Goal: Task Accomplishment & Management: Manage account settings

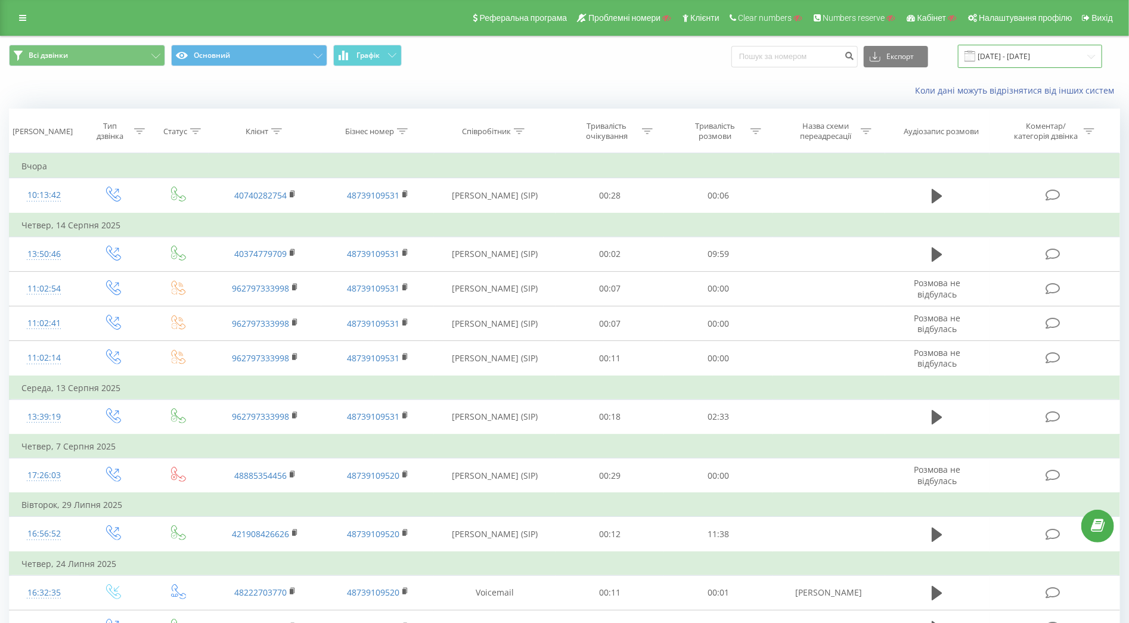
click at [999, 67] on input "19.07.2025 - 19.08.2025" at bounding box center [1030, 56] width 144 height 23
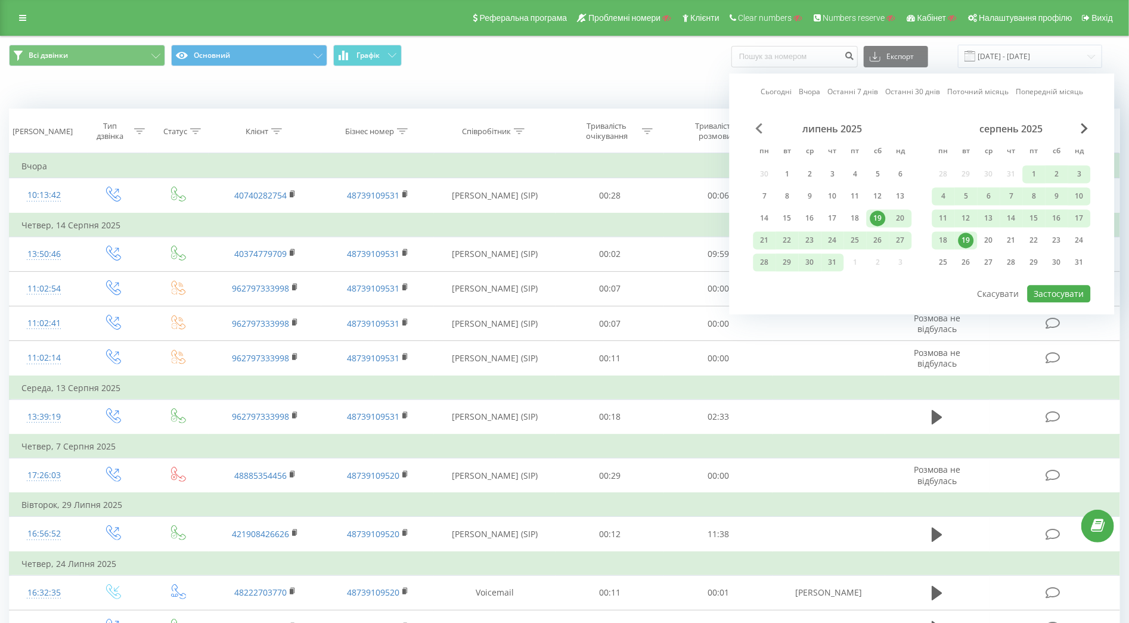
click at [759, 129] on span "Previous Month" at bounding box center [759, 128] width 7 height 11
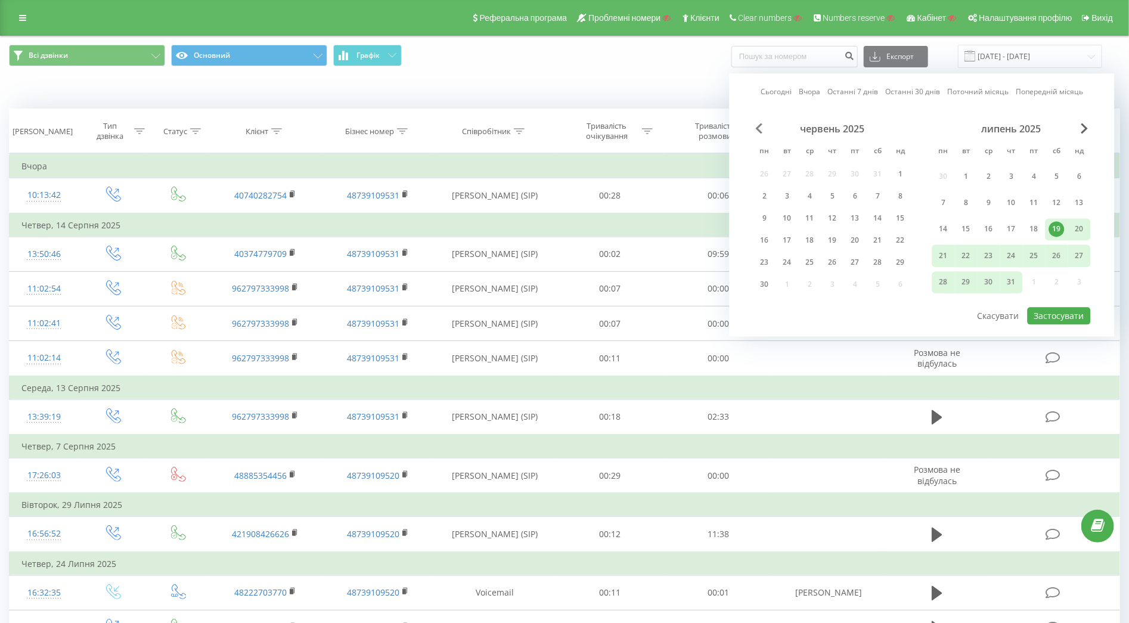
click at [759, 129] on span "Previous Month" at bounding box center [759, 128] width 7 height 11
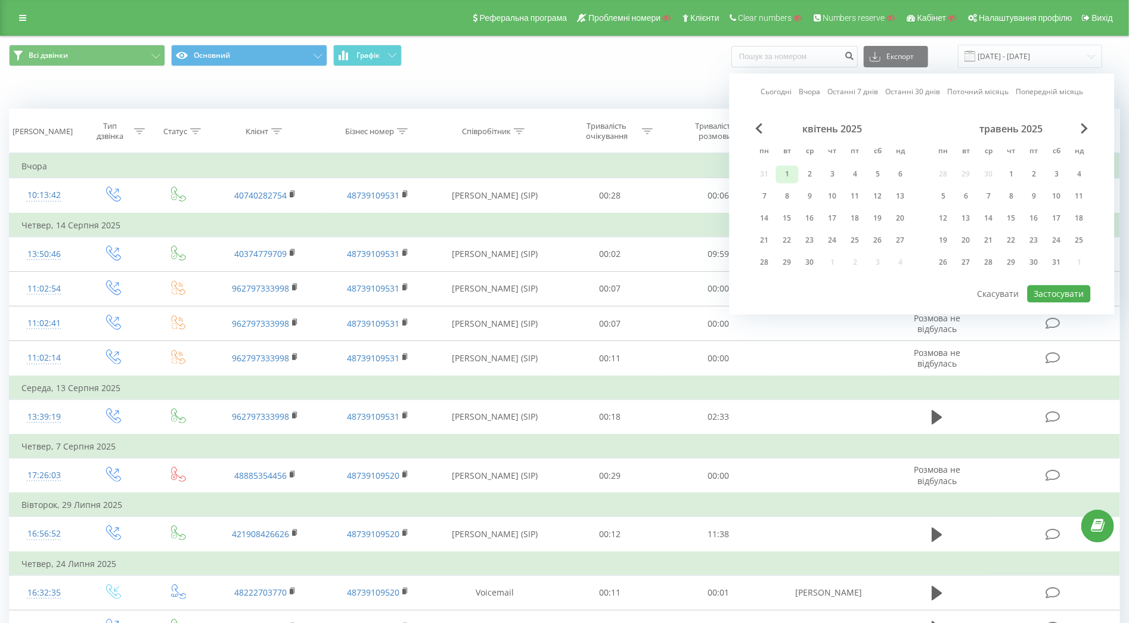
click at [786, 180] on div "1" at bounding box center [787, 173] width 15 height 15
click at [1084, 129] on span "Next Month" at bounding box center [1084, 128] width 7 height 11
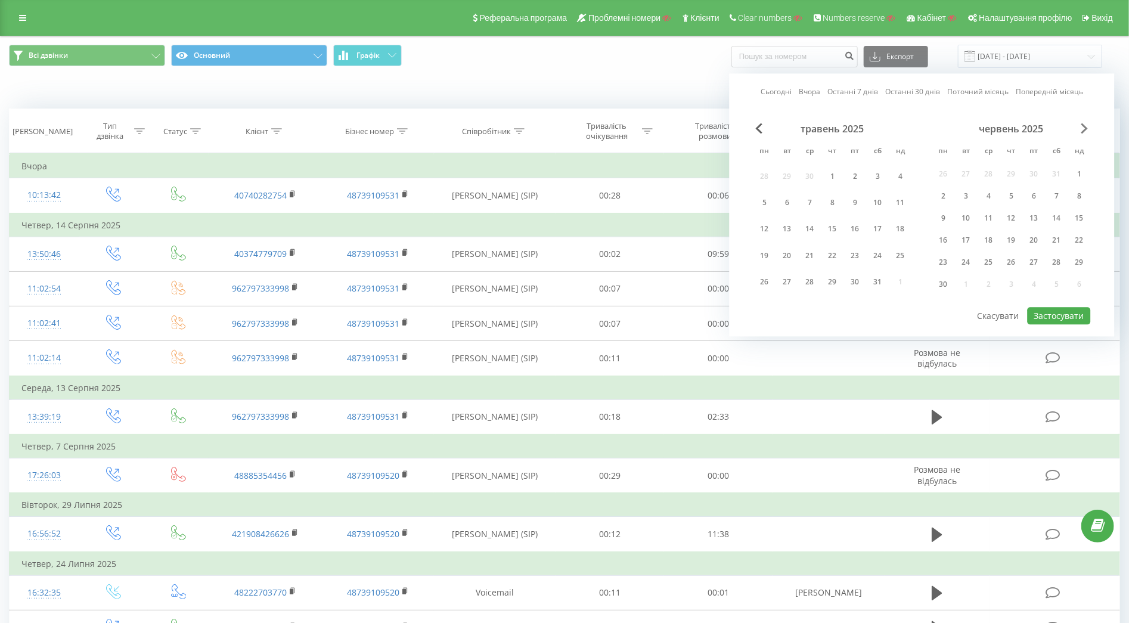
click at [1084, 129] on span "Next Month" at bounding box center [1084, 128] width 7 height 11
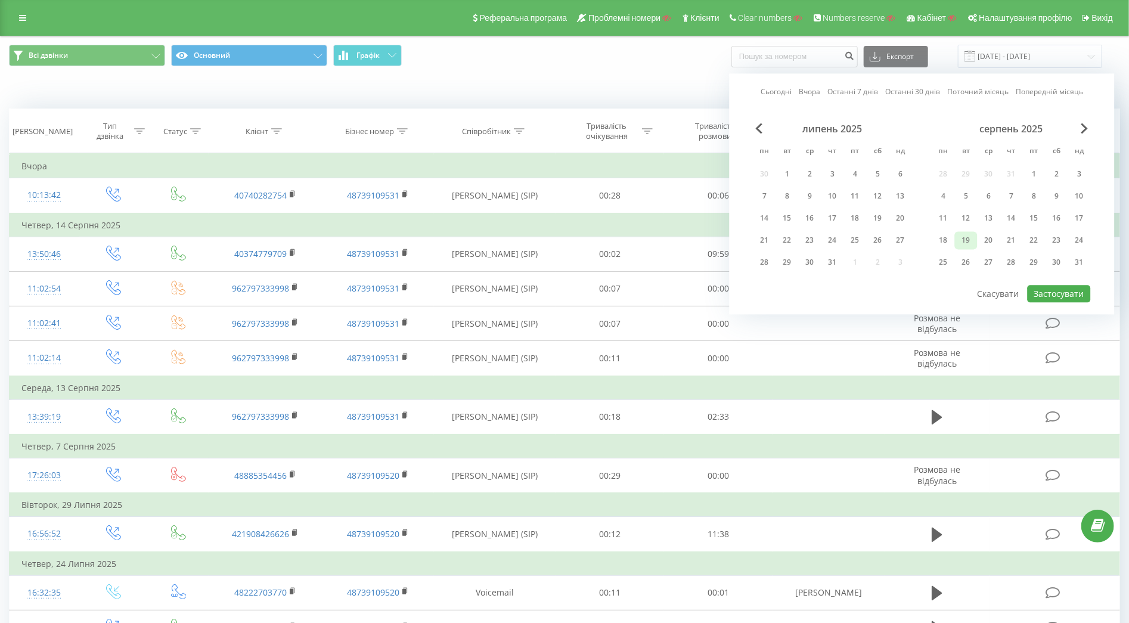
click at [961, 240] on div "19" at bounding box center [966, 239] width 15 height 15
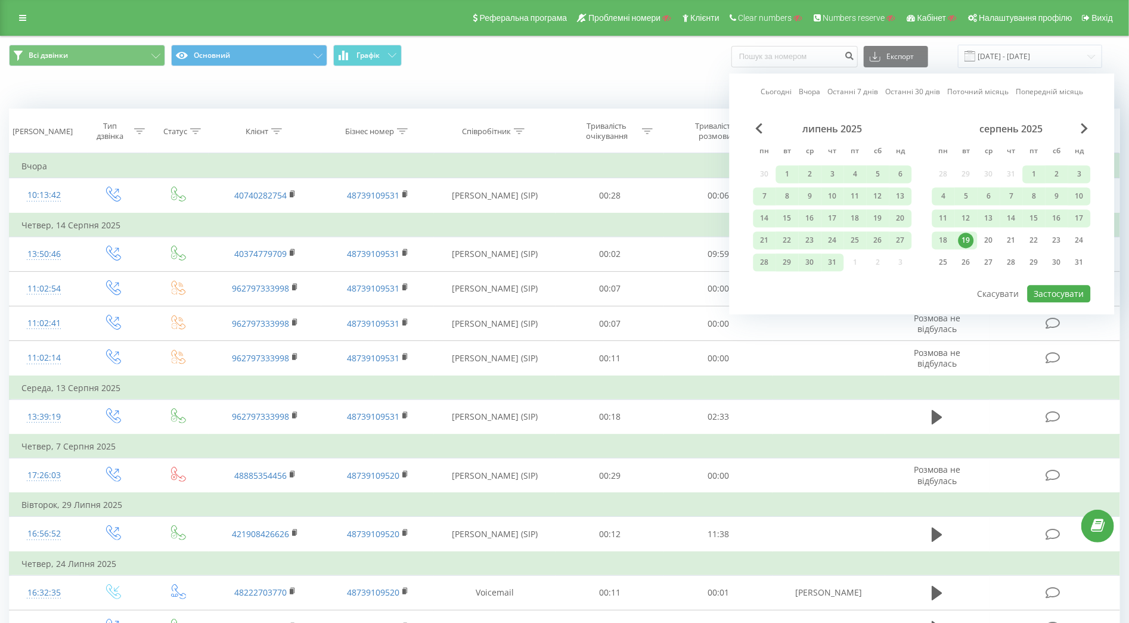
click at [1056, 302] on div "Сьогодні Вчора Останні 7 днів Останні 30 днів Поточний місяць Попередній місяць…" at bounding box center [922, 193] width 385 height 241
click at [1057, 293] on button "Застосувати" at bounding box center [1059, 293] width 63 height 17
type input "01.04.2025 - 19.08.2025"
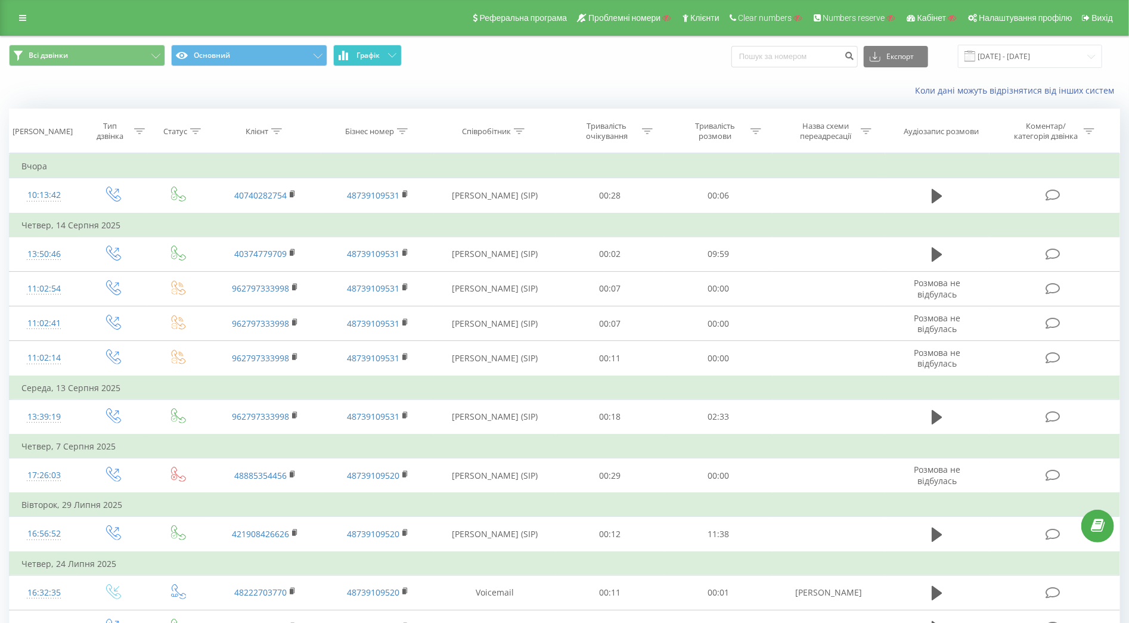
click at [356, 53] on span "Графік" at bounding box center [367, 55] width 23 height 8
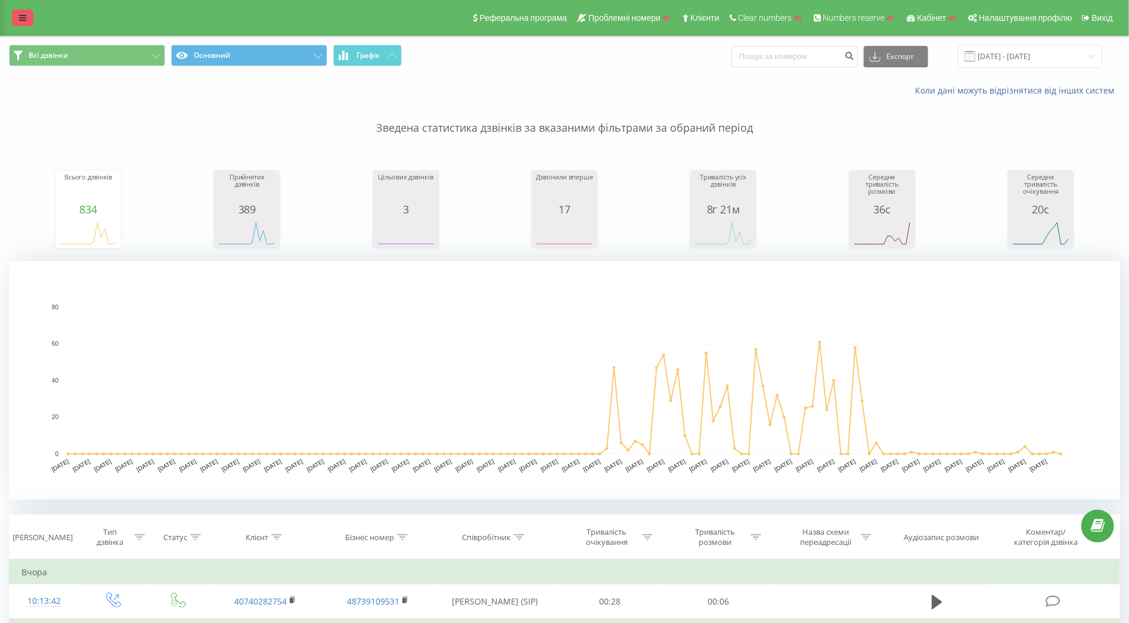
click at [11, 23] on div "Реферальна програма Проблемні номери Клієнти Clear numbers Numbers reserve Кабі…" at bounding box center [564, 18] width 1129 height 36
click at [24, 18] on icon at bounding box center [22, 18] width 7 height 8
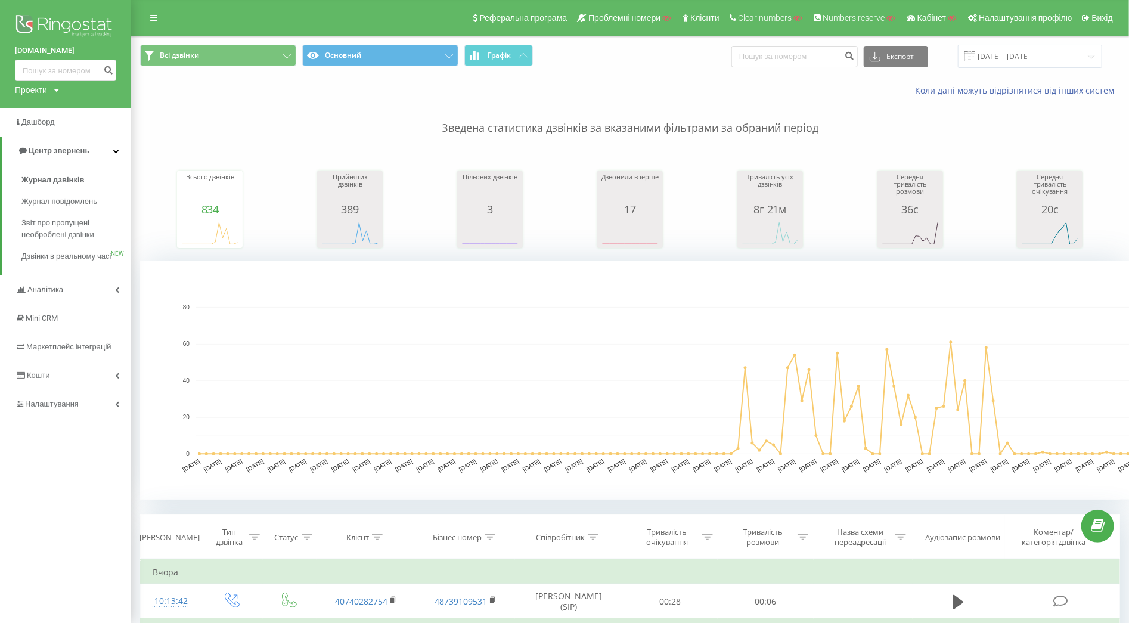
click at [41, 86] on div "Проекти" at bounding box center [31, 90] width 32 height 12
click at [42, 112] on input "text" at bounding box center [48, 108] width 60 height 17
paste input "reklamabytow.pl"
type input "reklamabytow.pl"
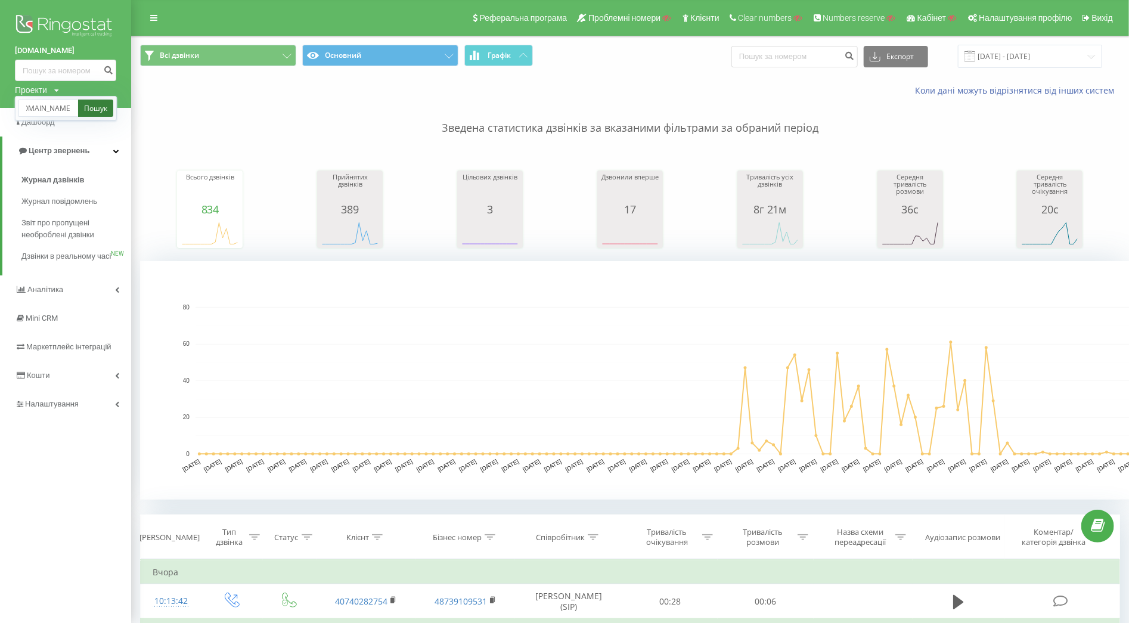
scroll to position [0, 0]
click at [107, 104] on link "Пошук" at bounding box center [95, 108] width 35 height 17
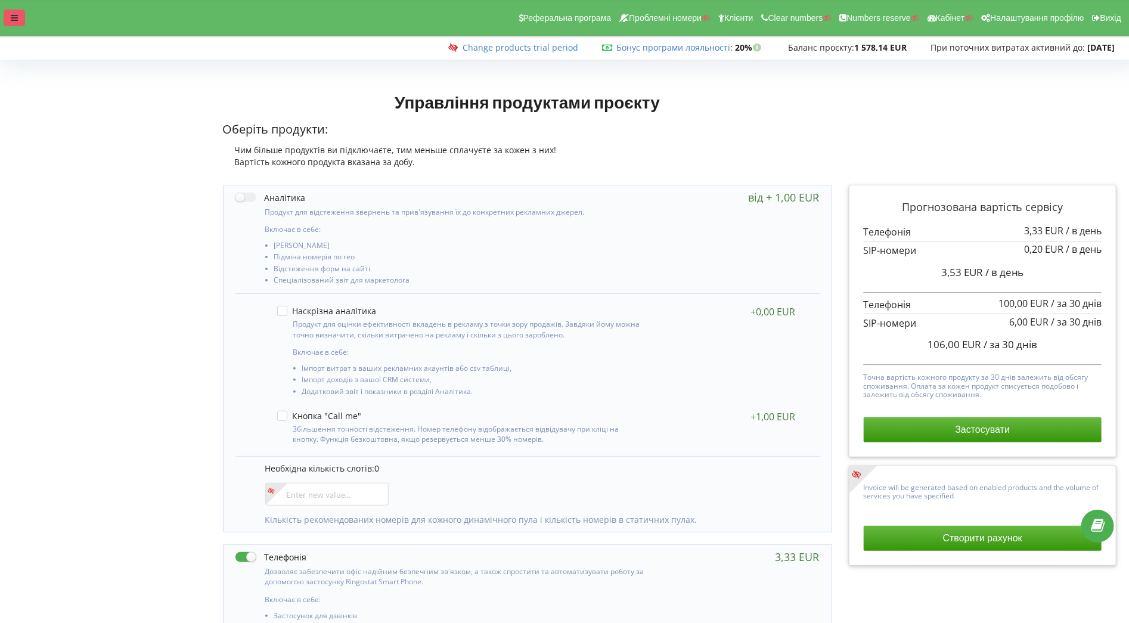
click at [17, 20] on icon at bounding box center [14, 18] width 7 height 8
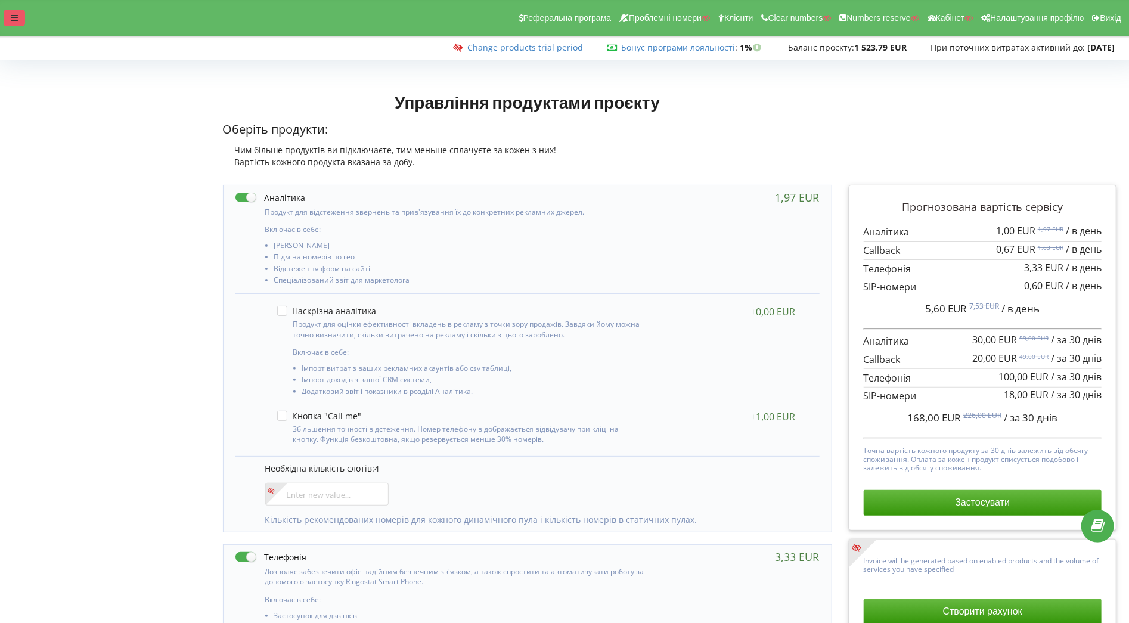
click at [21, 23] on div at bounding box center [14, 18] width 21 height 17
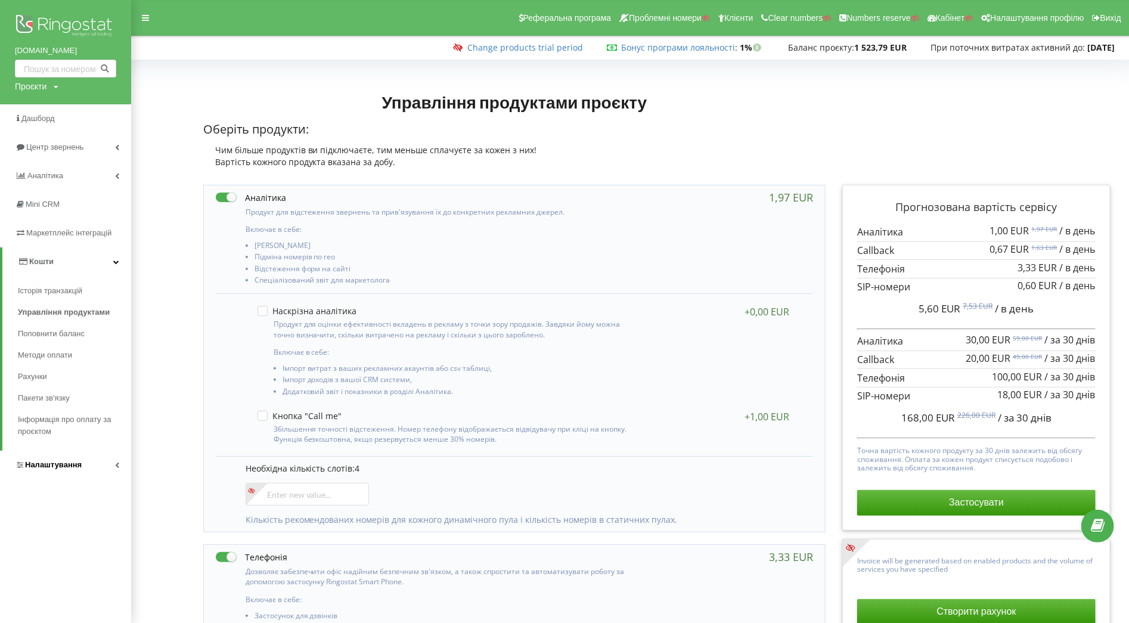
click at [70, 461] on span "Налаштування" at bounding box center [53, 464] width 57 height 9
click at [97, 317] on span "Загальні налаштування" at bounding box center [71, 329] width 87 height 24
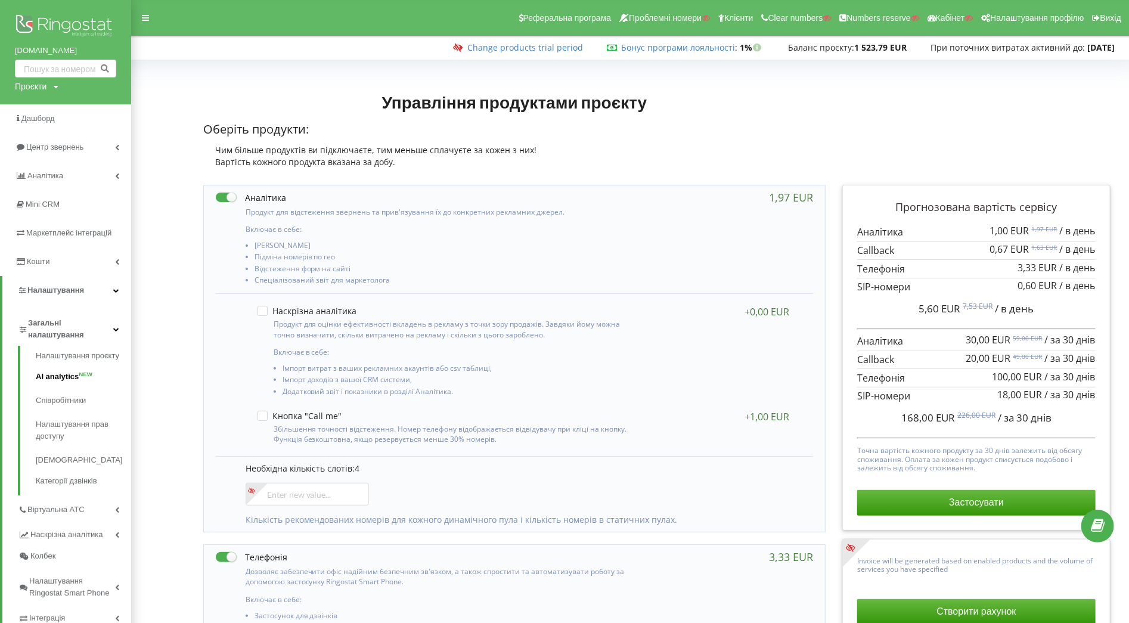
click at [62, 372] on link "AI analytics NEW" at bounding box center [83, 377] width 95 height 24
